Goal: Information Seeking & Learning: Learn about a topic

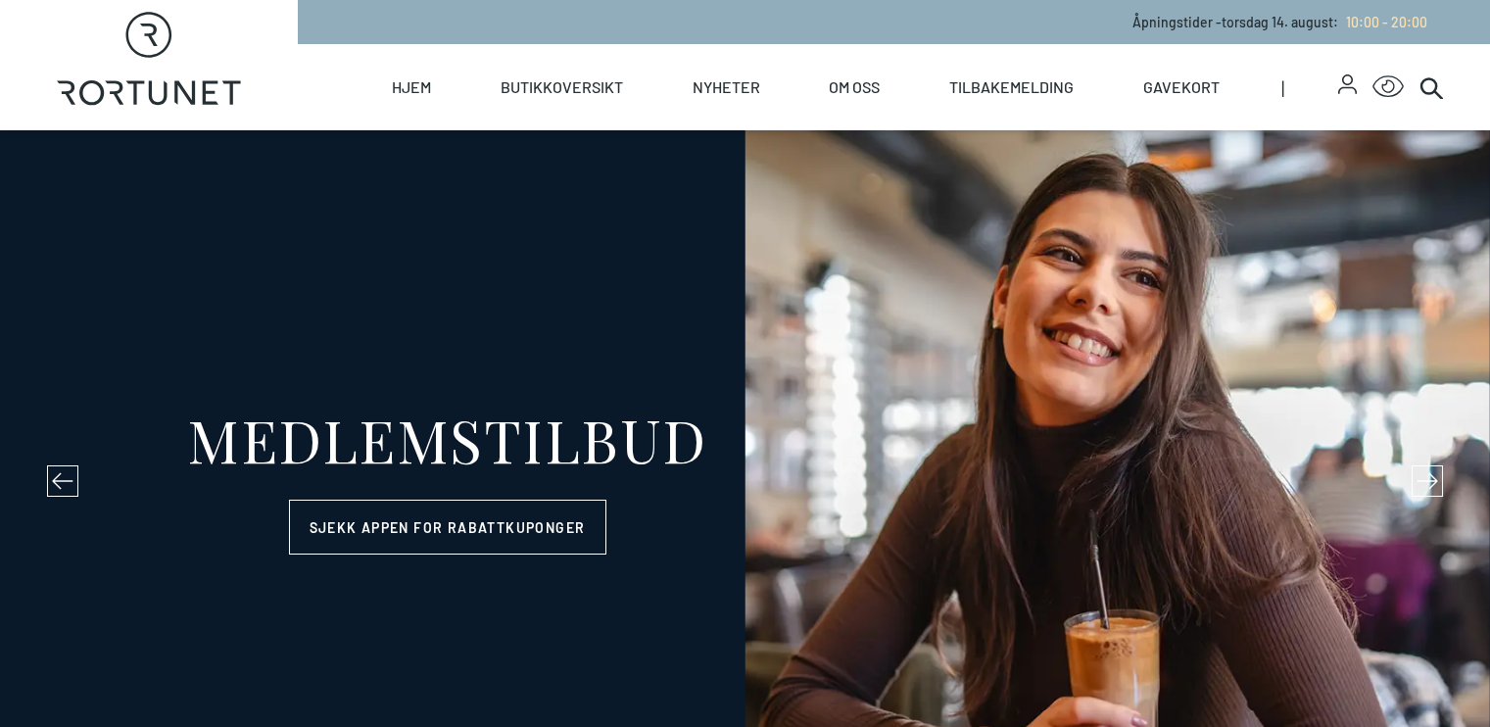
select select "NO"
click at [1436, 80] on icon at bounding box center [1432, 87] width 24 height 24
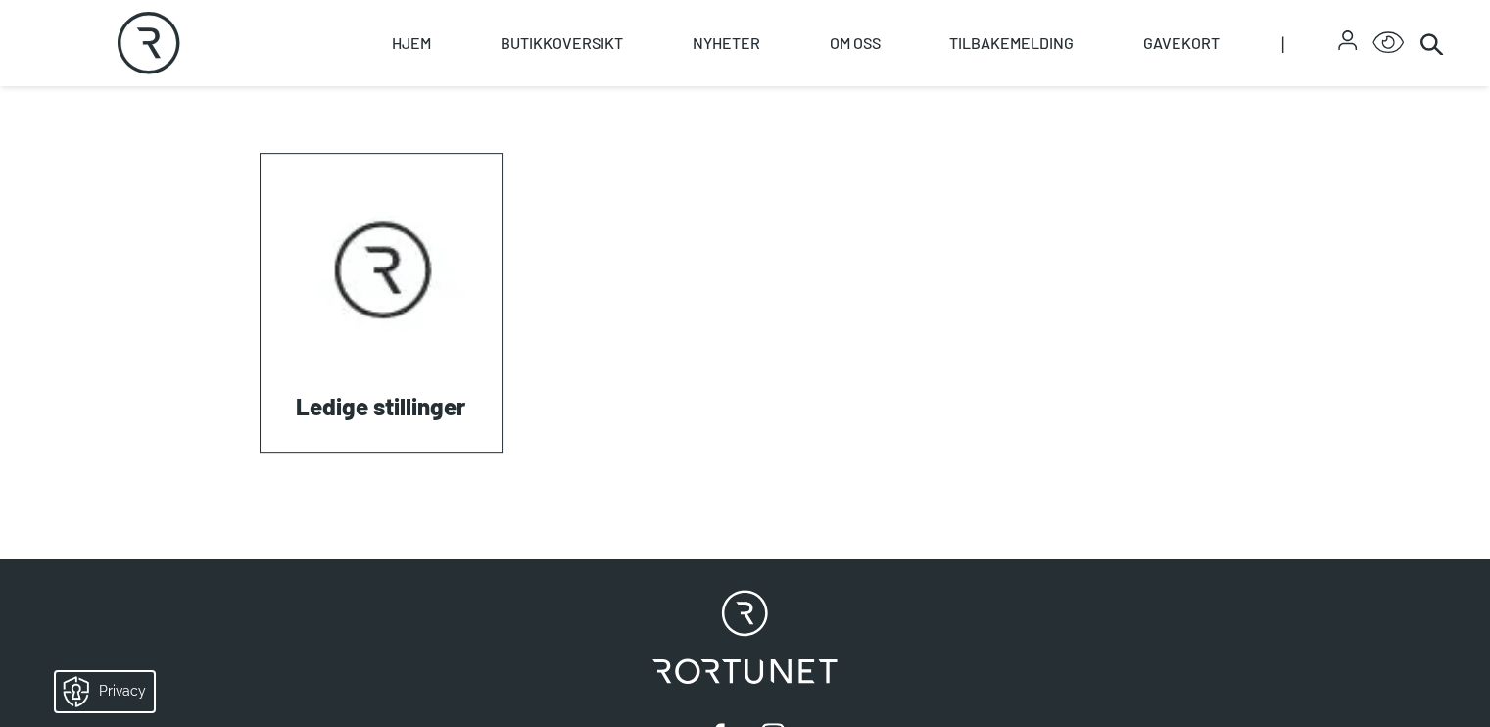
scroll to position [808, 0]
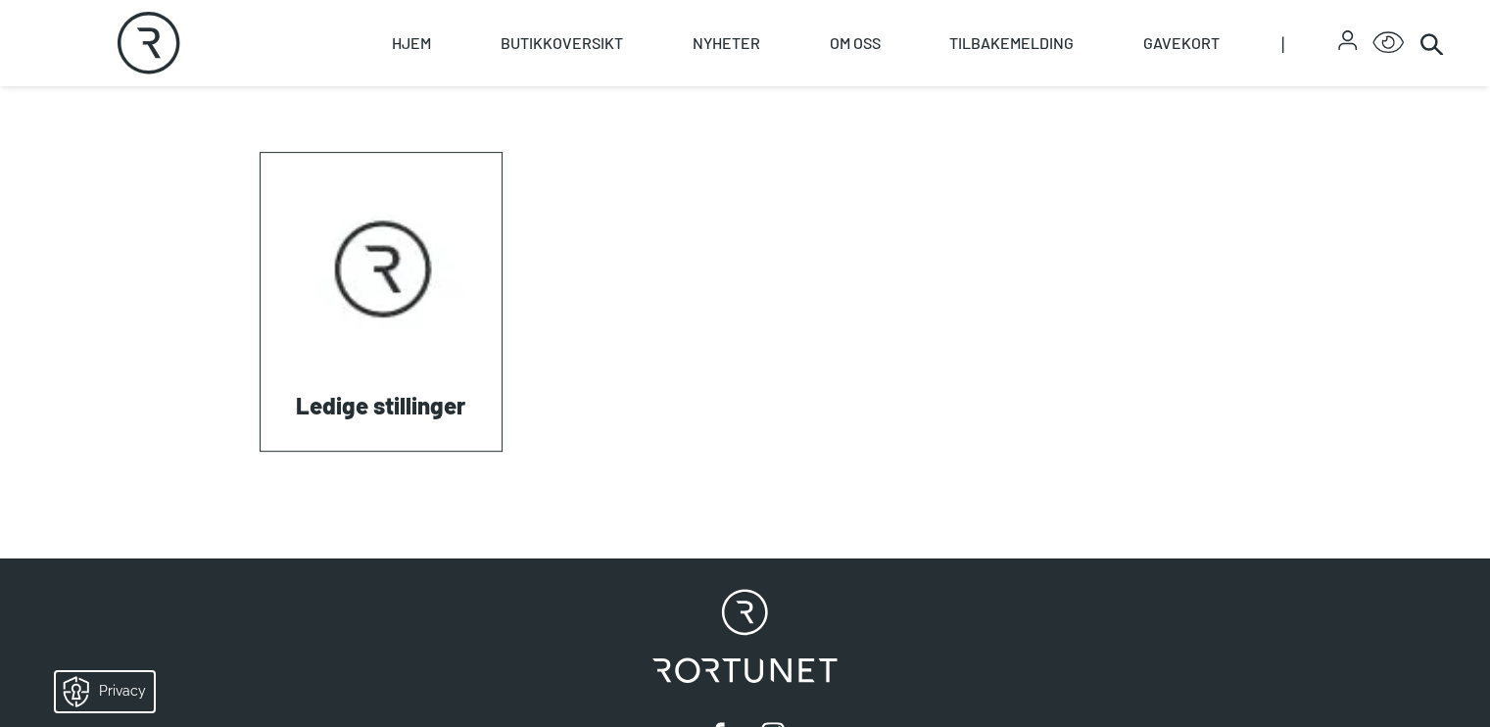
click at [261, 451] on link "Visit: Ledige stillinger" at bounding box center [261, 451] width 0 height 0
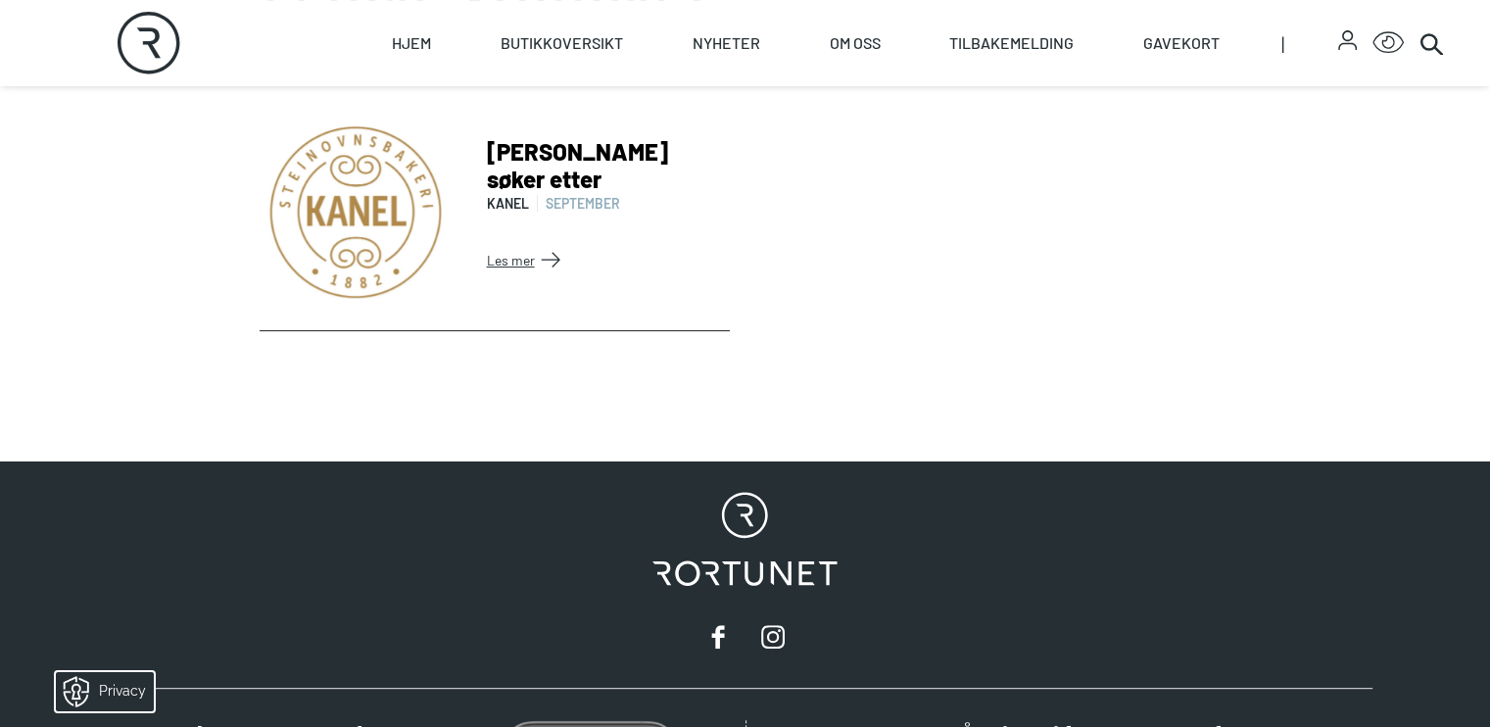
scroll to position [676, 0]
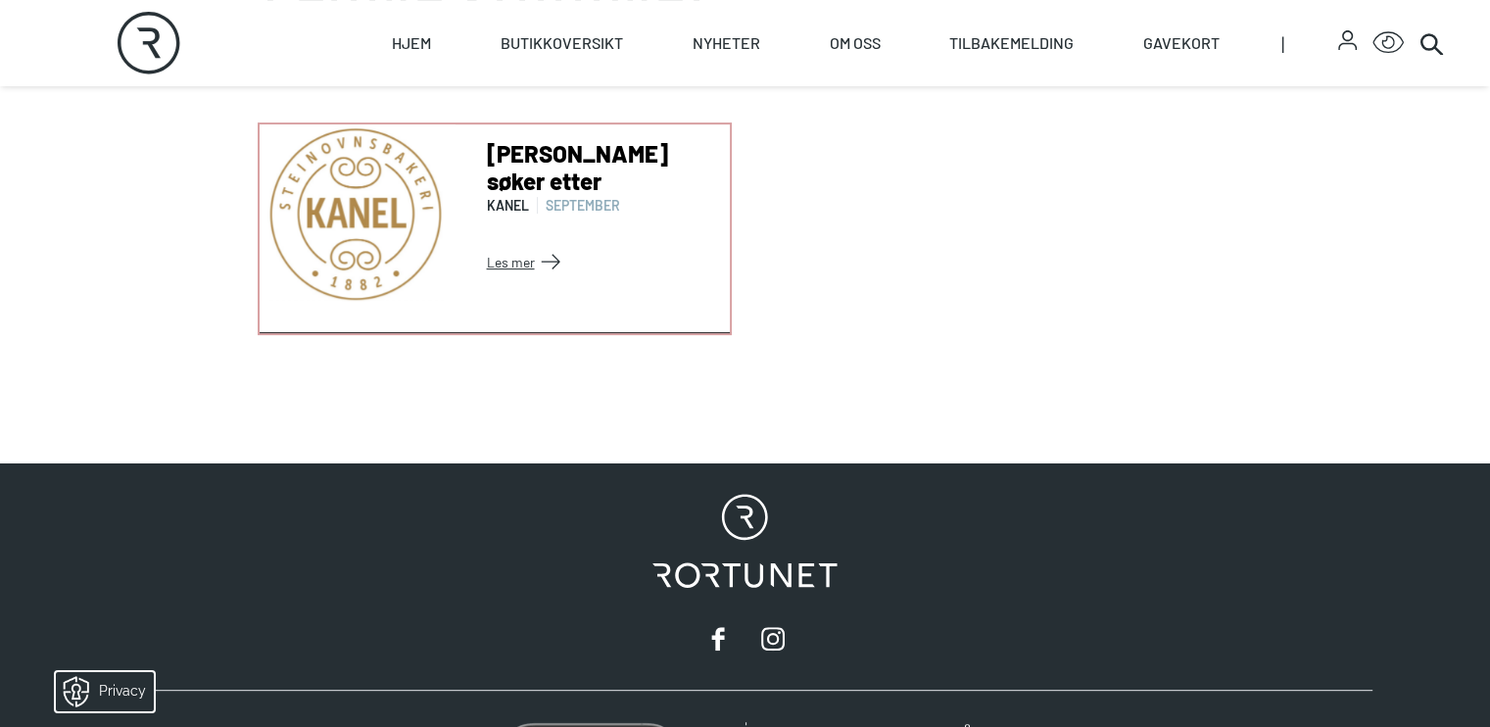
click at [487, 277] on link "Les mer" at bounding box center [604, 261] width 235 height 31
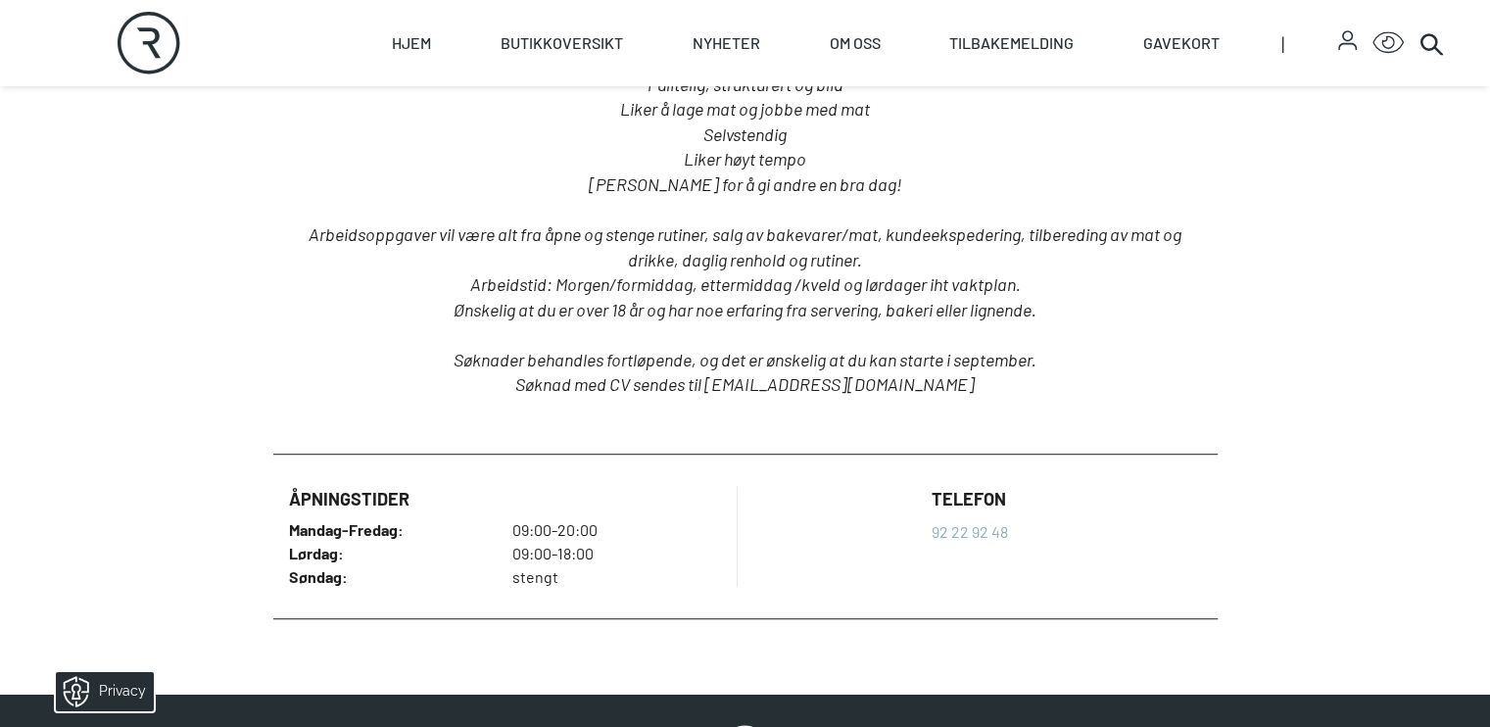
scroll to position [1084, 0]
